Goal: Navigation & Orientation: Find specific page/section

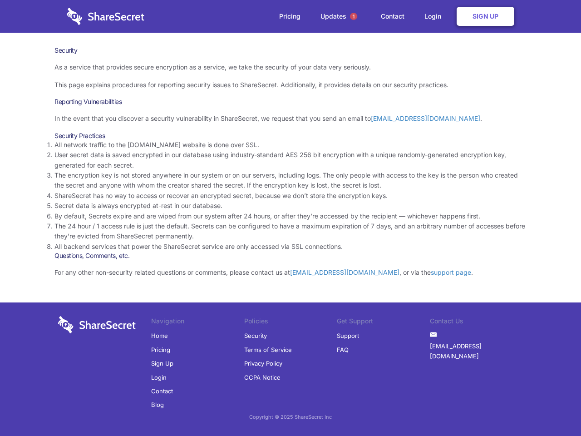
click at [291, 218] on li "By default, Secrets expire and are wiped from our system after 24 hours, or aft…" at bounding box center [291, 216] width 472 height 10
click at [354, 16] on span "1" at bounding box center [353, 16] width 7 height 7
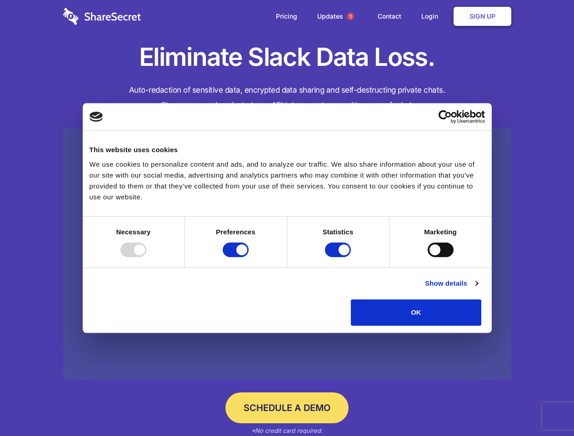
click at [146, 257] on div at bounding box center [133, 250] width 26 height 15
click at [248, 257] on input "Preferences" at bounding box center [236, 250] width 26 height 15
checkbox input "false"
click at [339, 257] on input "Statistics" at bounding box center [338, 250] width 26 height 15
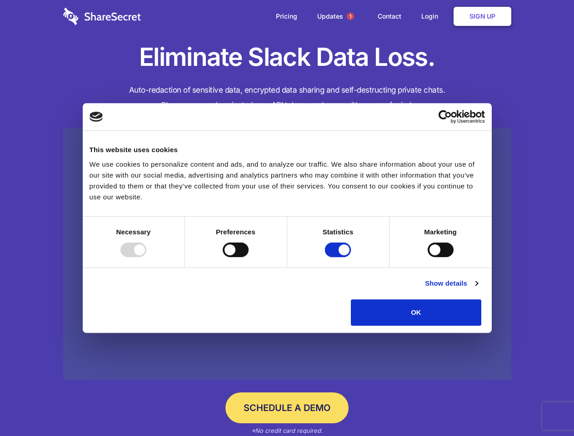
checkbox input "false"
click at [427, 257] on input "Marketing" at bounding box center [440, 250] width 26 height 15
checkbox input "true"
click at [477, 289] on link "Show details" at bounding box center [451, 283] width 53 height 11
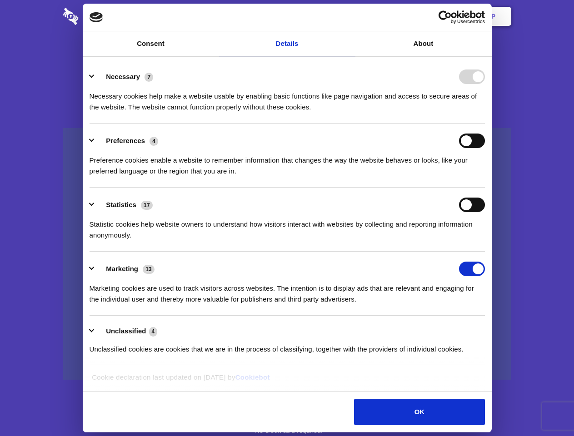
click at [485, 113] on div "Necessary 7 Necessary cookies help make a website usable by enabling basic func…" at bounding box center [286, 90] width 395 height 43
click at [350, 16] on span "1" at bounding box center [350, 16] width 7 height 7
